Goal: Check status: Check status

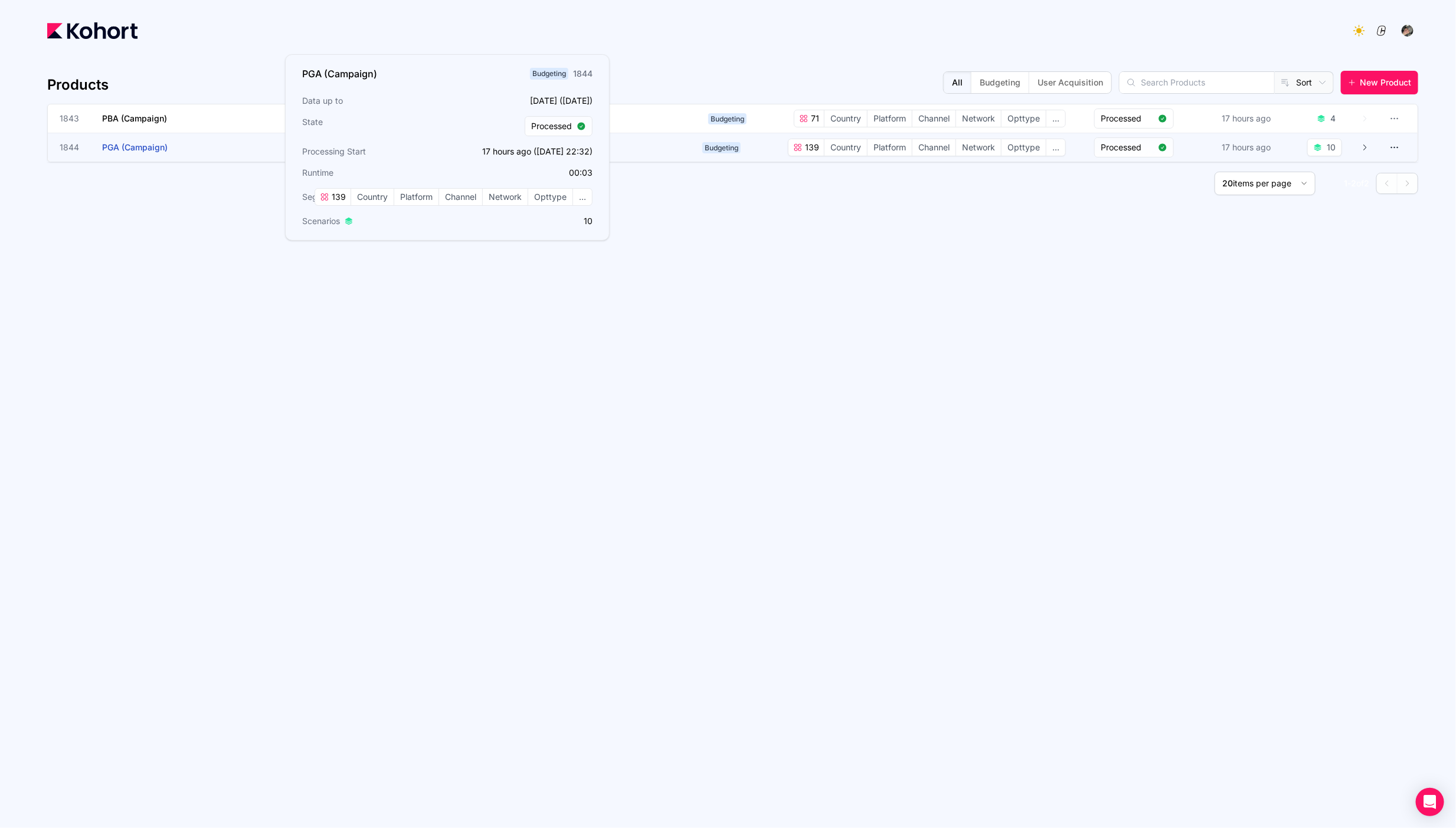
click at [223, 151] on h3 "PGA (Campaign)" at bounding box center [191, 147] width 177 height 28
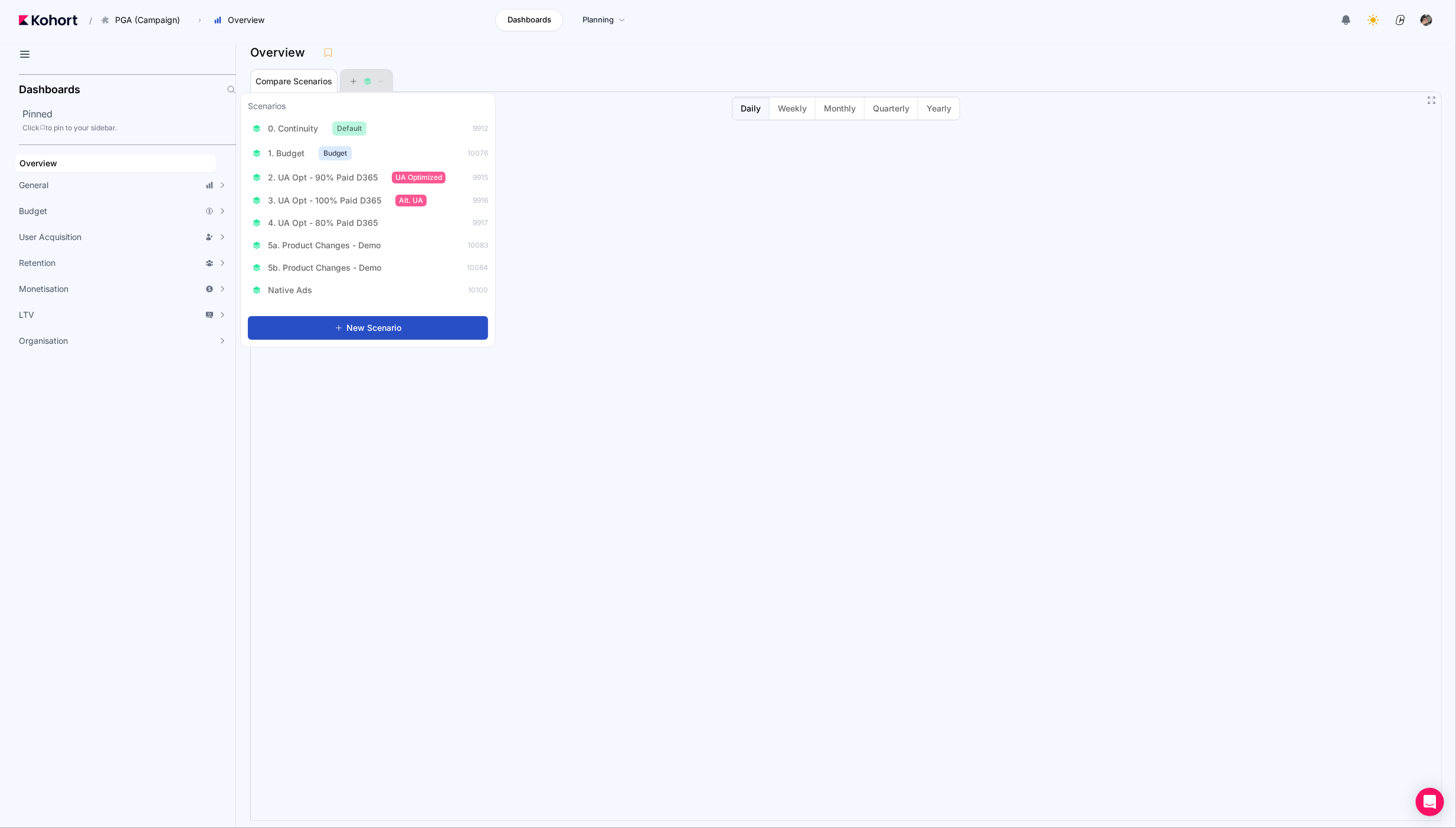
click at [350, 83] on div at bounding box center [367, 81] width 35 height 24
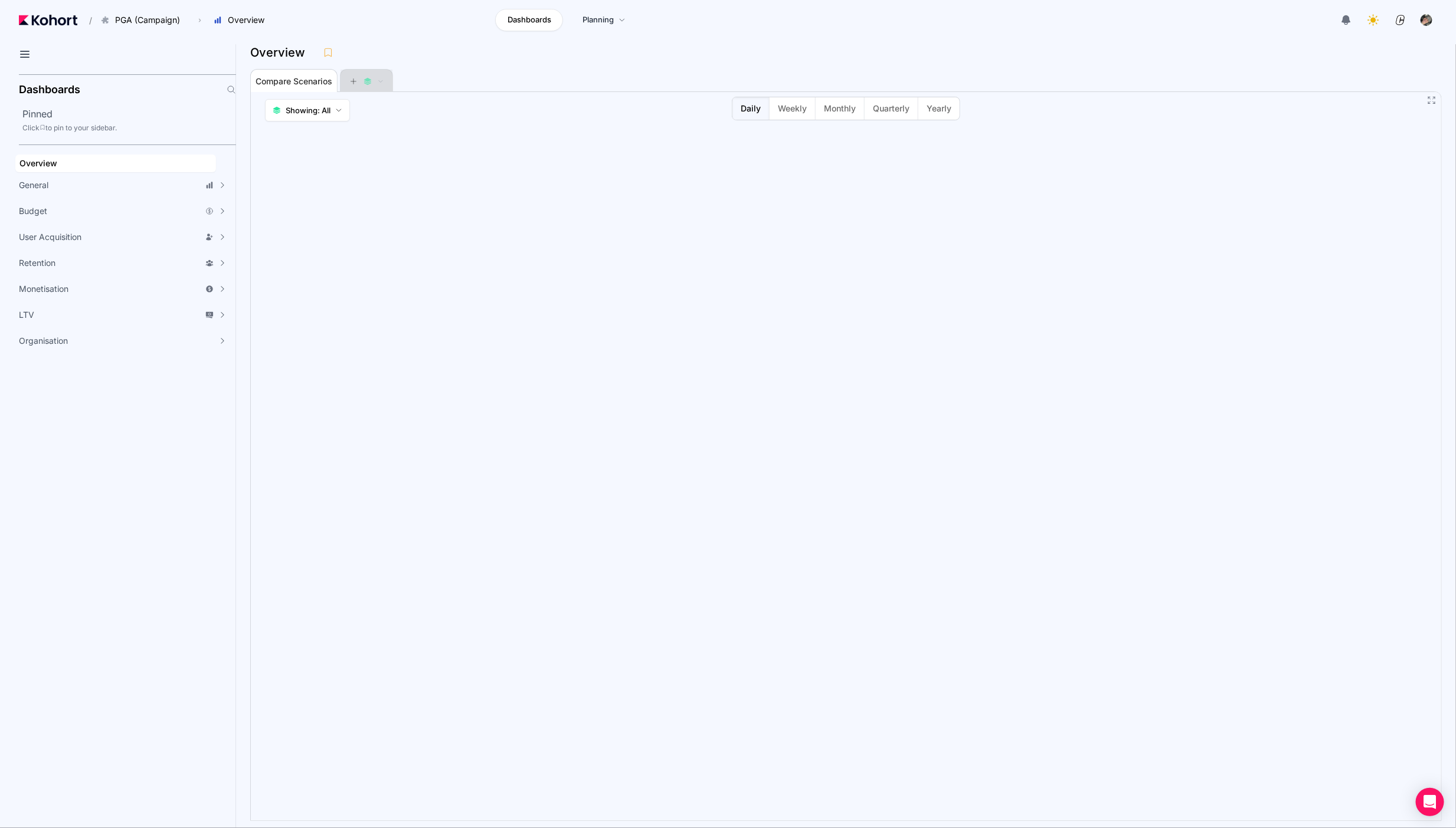
click at [350, 81] on div at bounding box center [367, 81] width 35 height 24
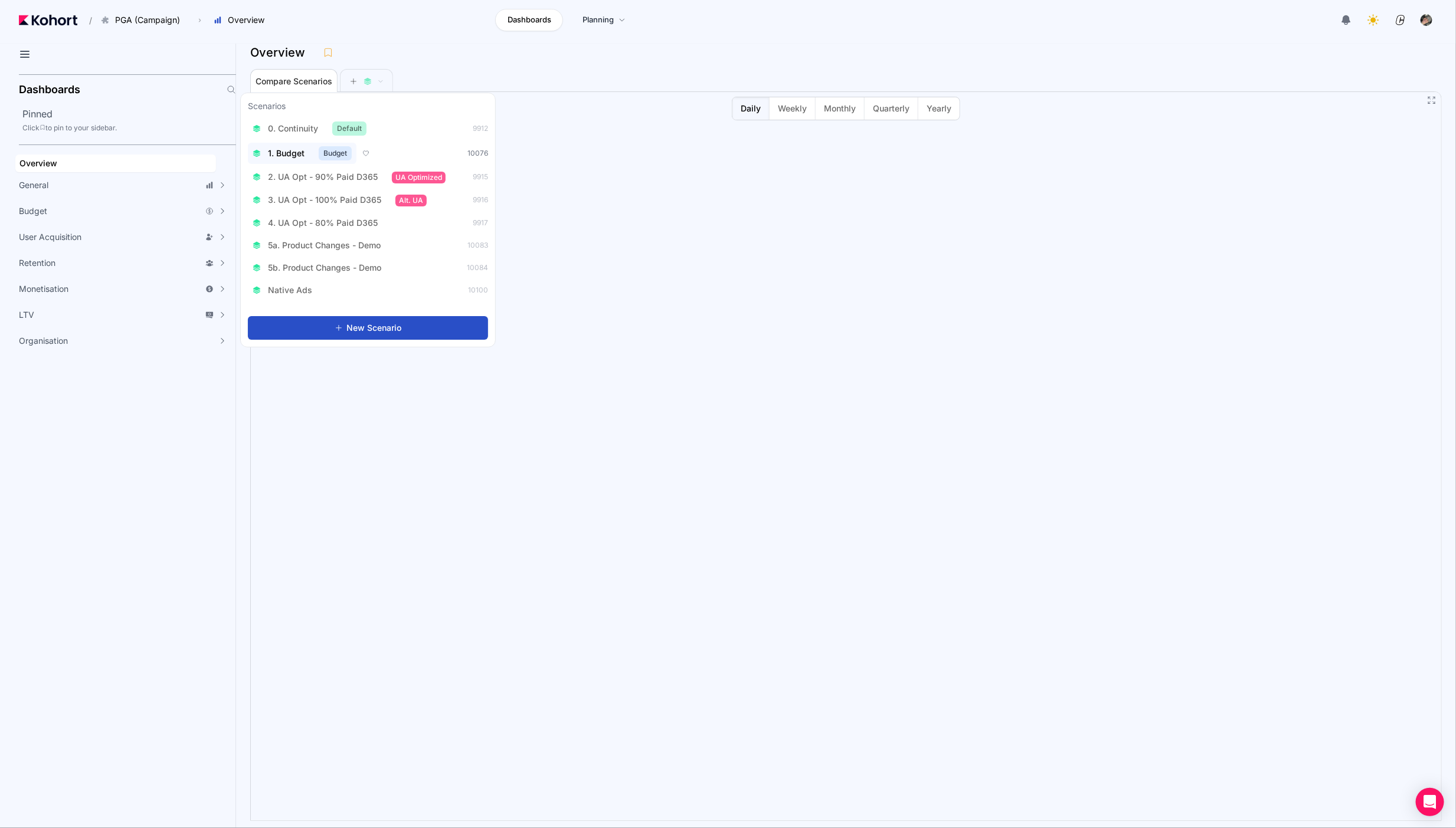
click at [320, 127] on div "0. Continuity Default" at bounding box center [310, 129] width 114 height 14
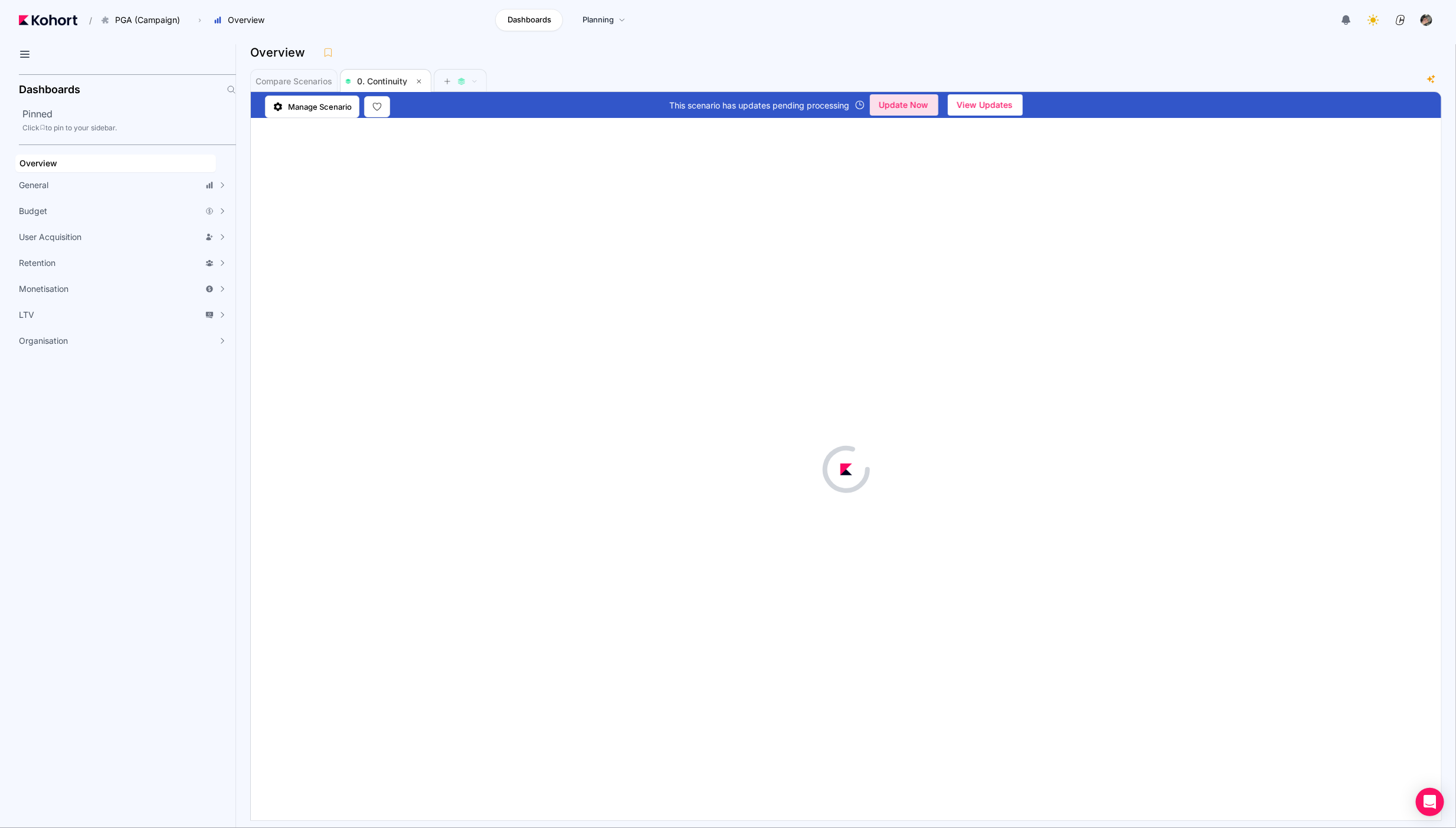
scroll to position [1, 0]
click at [925, 104] on span "Update Now" at bounding box center [904, 105] width 49 height 18
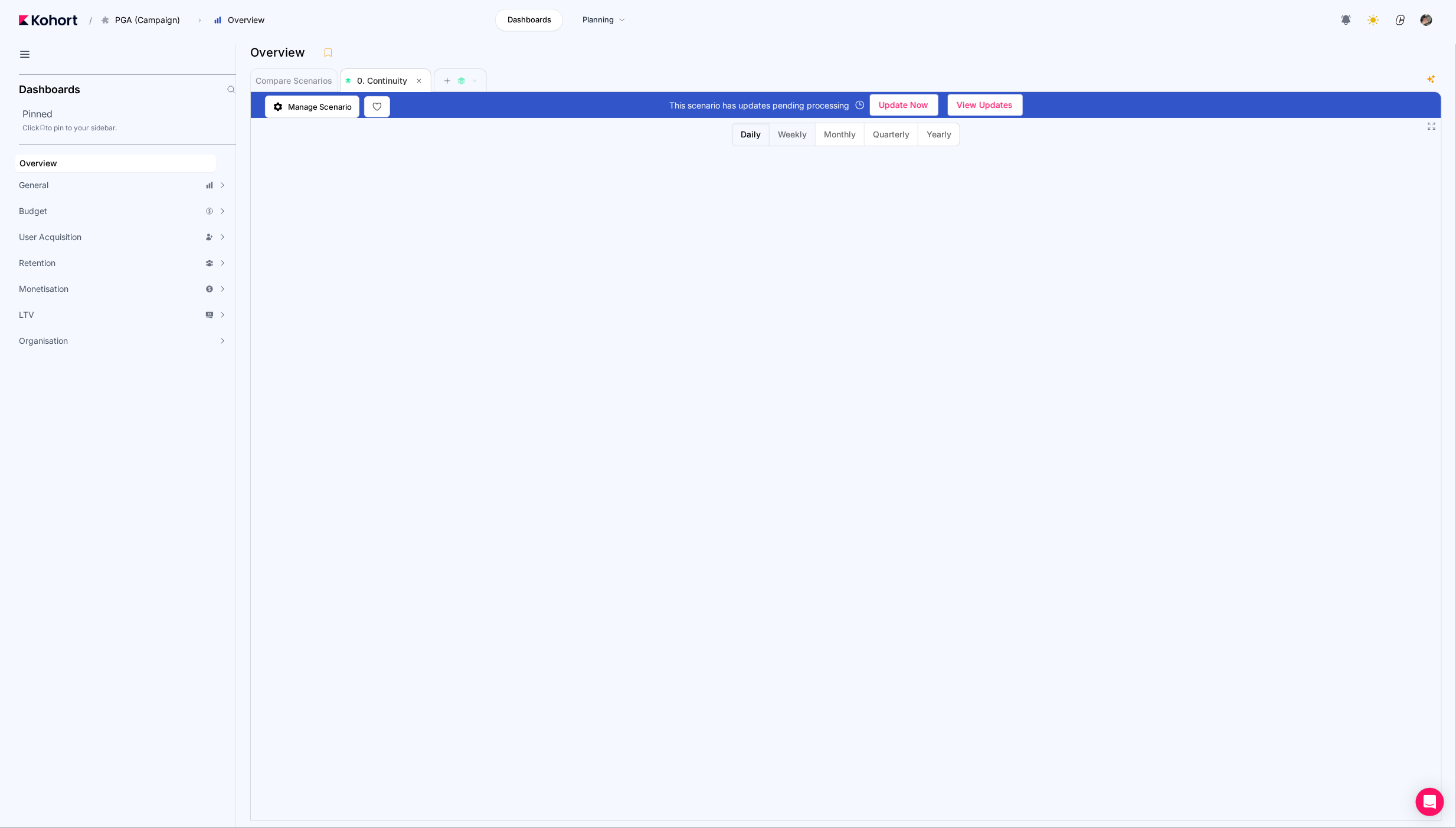
click at [789, 128] on button "Weekly" at bounding box center [792, 134] width 46 height 22
click at [303, 79] on span "Compare Scenarios" at bounding box center [294, 81] width 77 height 8
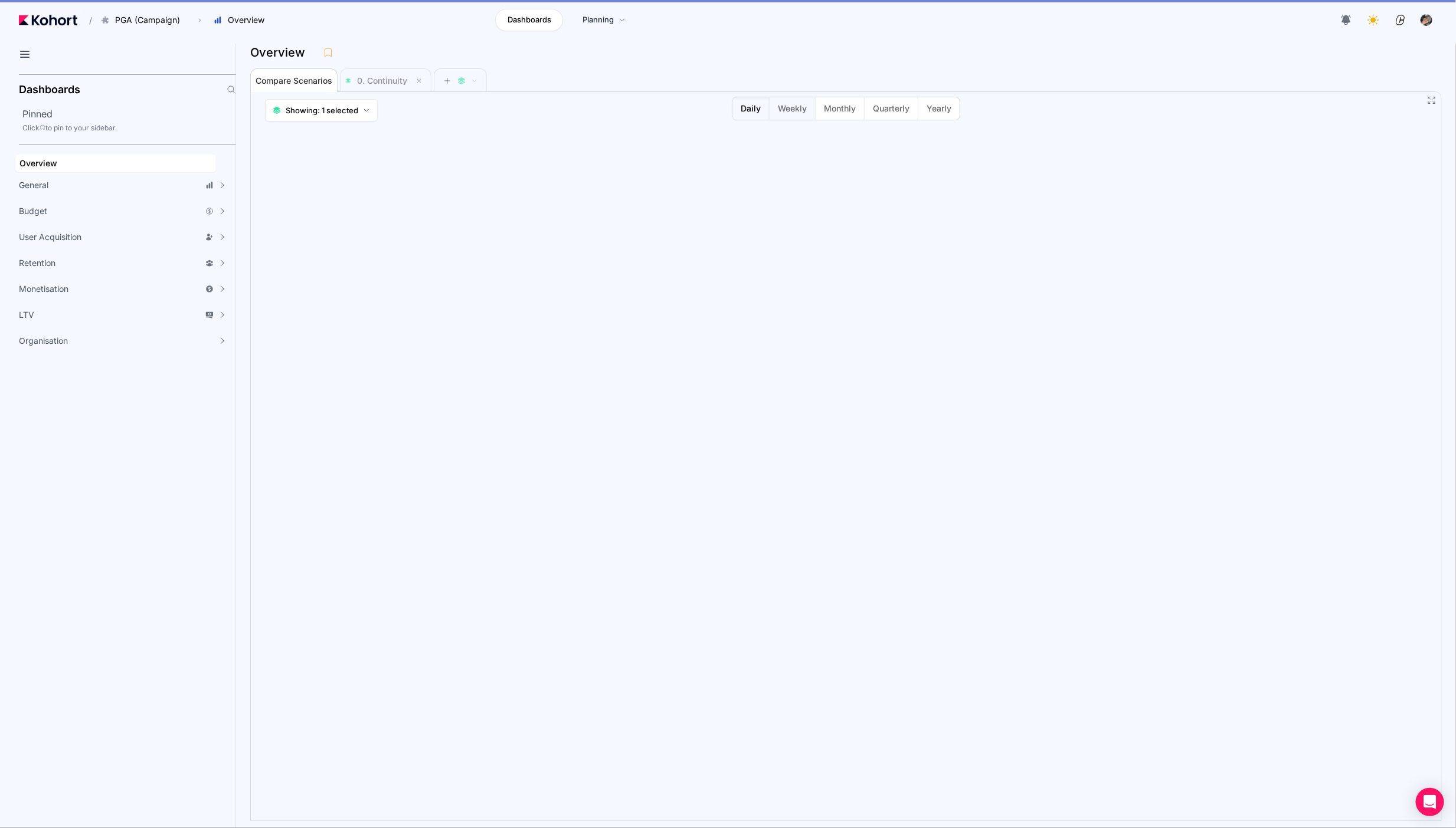
click at [789, 105] on span "Weekly" at bounding box center [792, 108] width 29 height 12
